Goal: Transaction & Acquisition: Download file/media

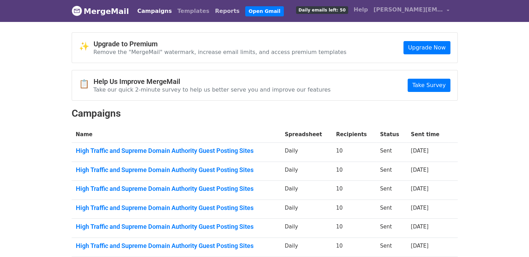
click at [212, 10] on link "Reports" at bounding box center [227, 11] width 30 height 14
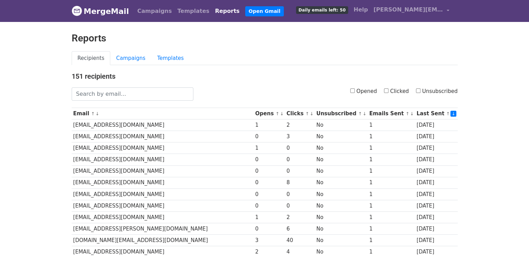
click at [355, 90] on input "Opened" at bounding box center [352, 90] width 5 height 5
checkbox input "true"
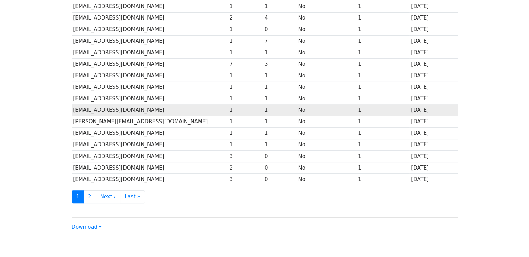
scroll to position [307, 0]
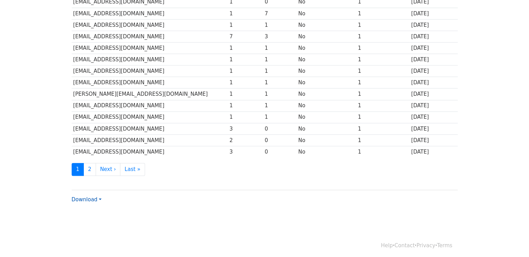
click at [99, 199] on link "Download" at bounding box center [87, 199] width 30 height 6
click at [87, 223] on link "Excel" at bounding box center [99, 223] width 55 height 11
